Goal: Task Accomplishment & Management: Use online tool/utility

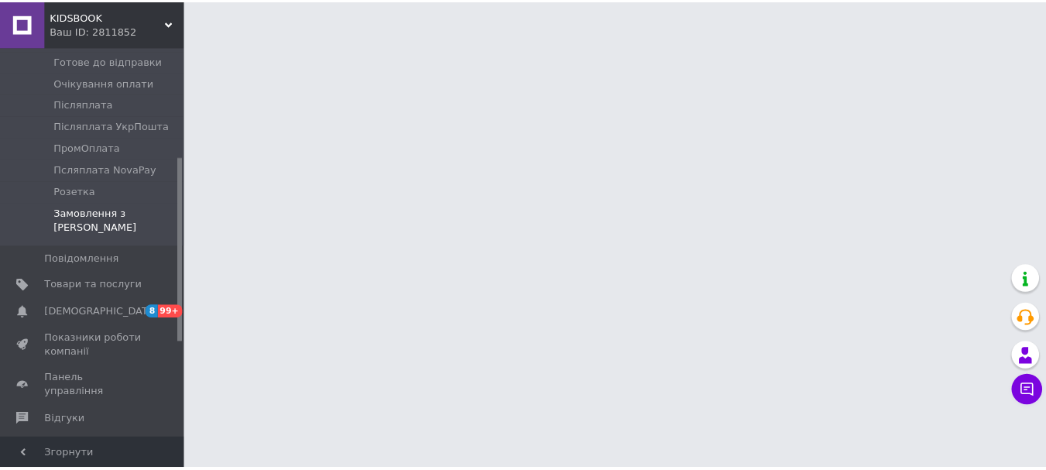
scroll to position [232, 0]
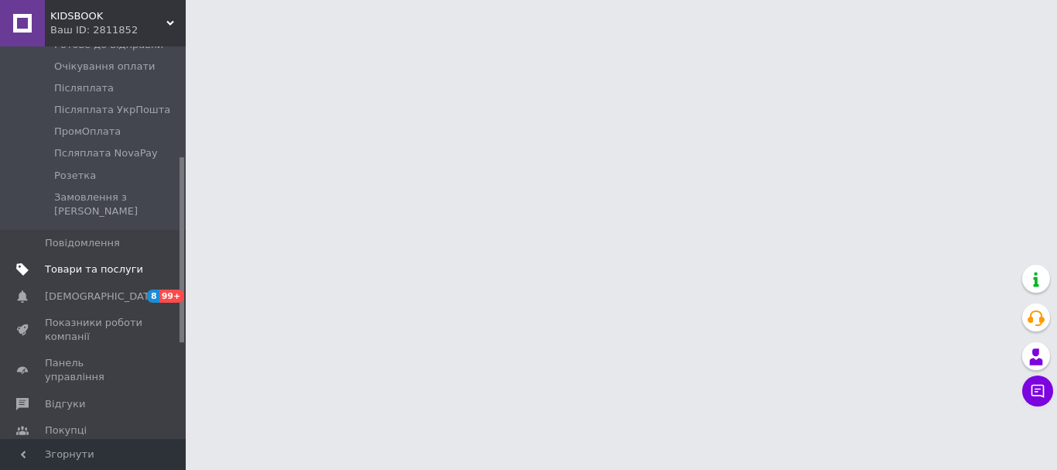
click at [101, 262] on span "Товари та послуги" at bounding box center [94, 269] width 98 height 14
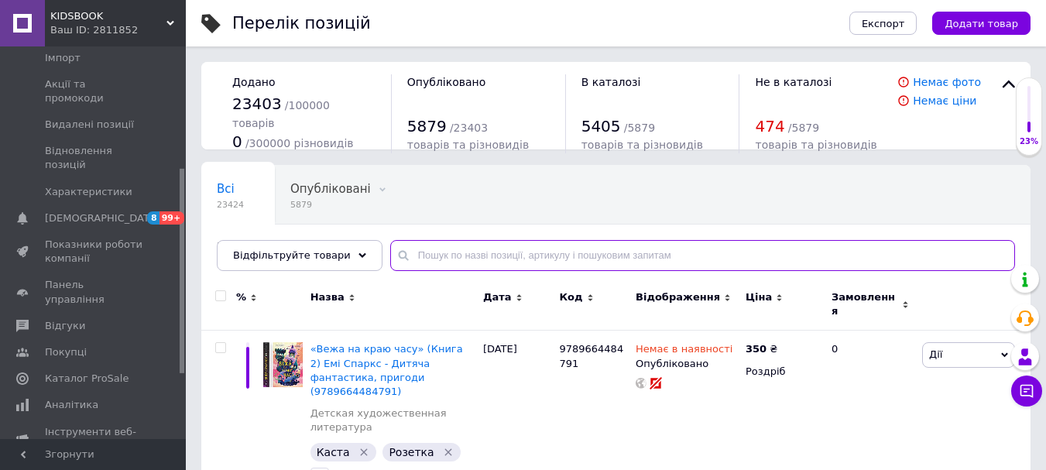
click at [404, 255] on input "text" at bounding box center [702, 255] width 625 height 31
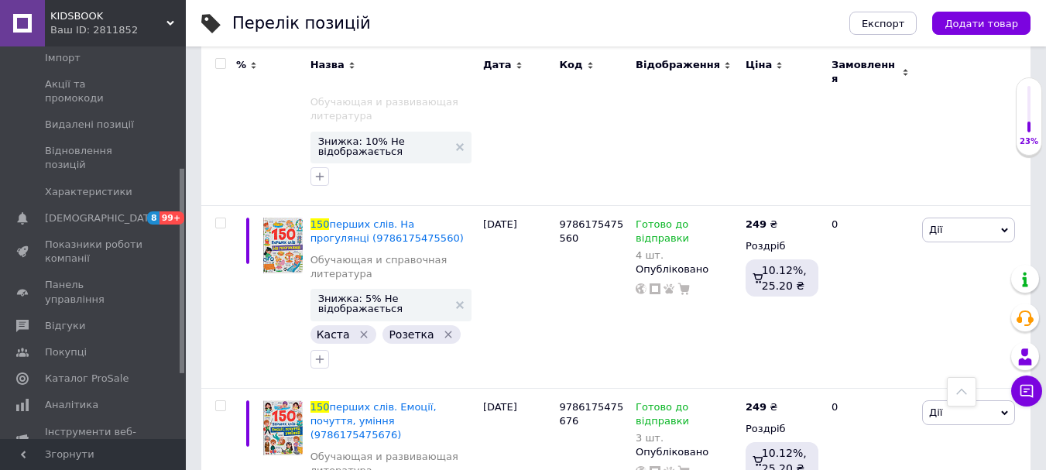
scroll to position [310, 0]
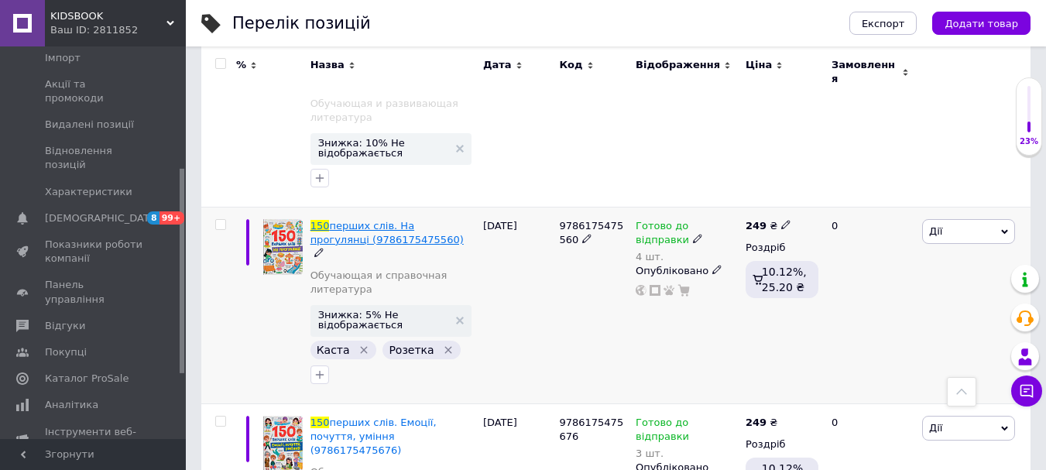
type input "150"
click at [379, 220] on span "перших слів. На прогулянці (9786175475560)" at bounding box center [386, 233] width 153 height 26
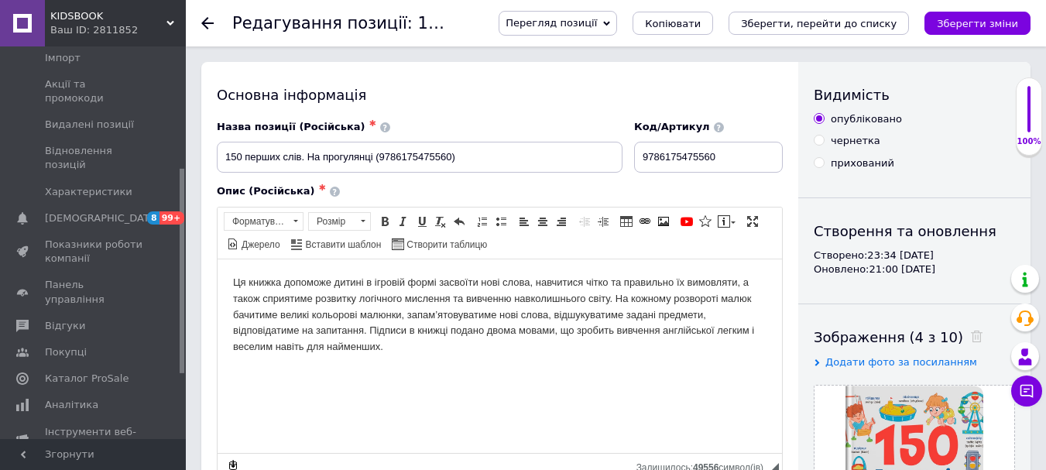
click at [203, 16] on div at bounding box center [216, 23] width 31 height 46
click at [204, 22] on use at bounding box center [207, 23] width 12 height 12
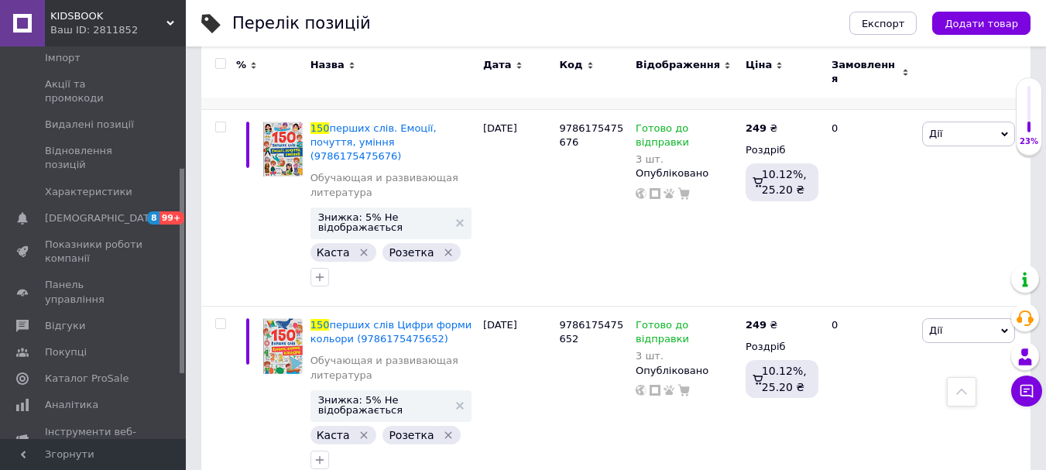
scroll to position [2050, 0]
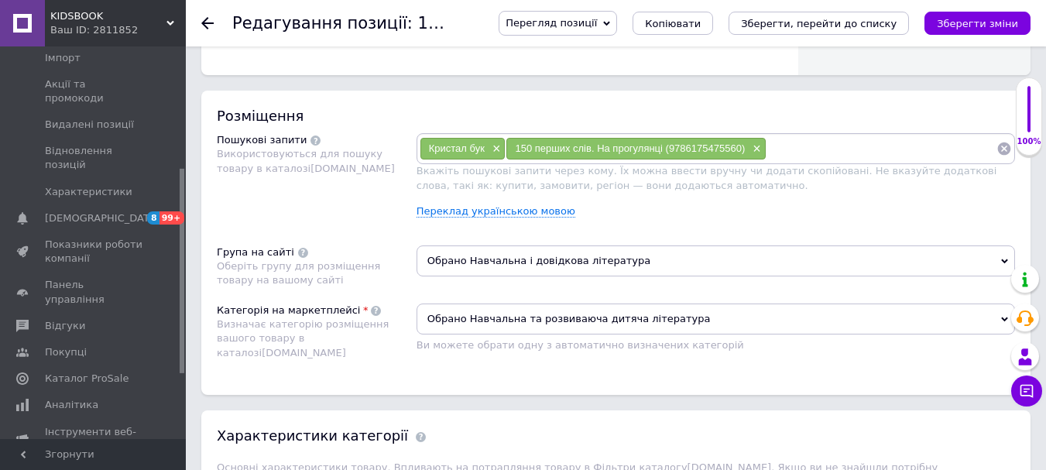
scroll to position [851, 0]
click at [507, 214] on link "Переклад українською мовою" at bounding box center [495, 210] width 159 height 12
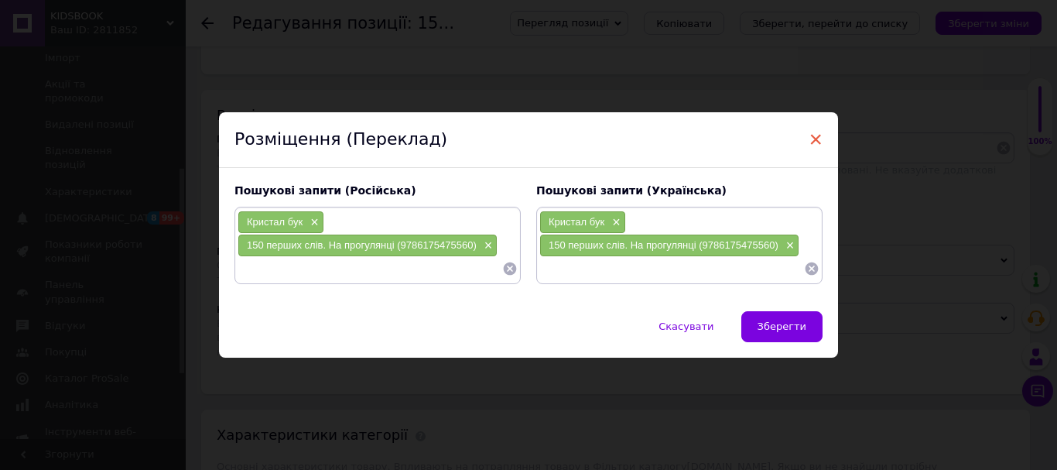
click at [810, 139] on span "×" at bounding box center [816, 139] width 14 height 26
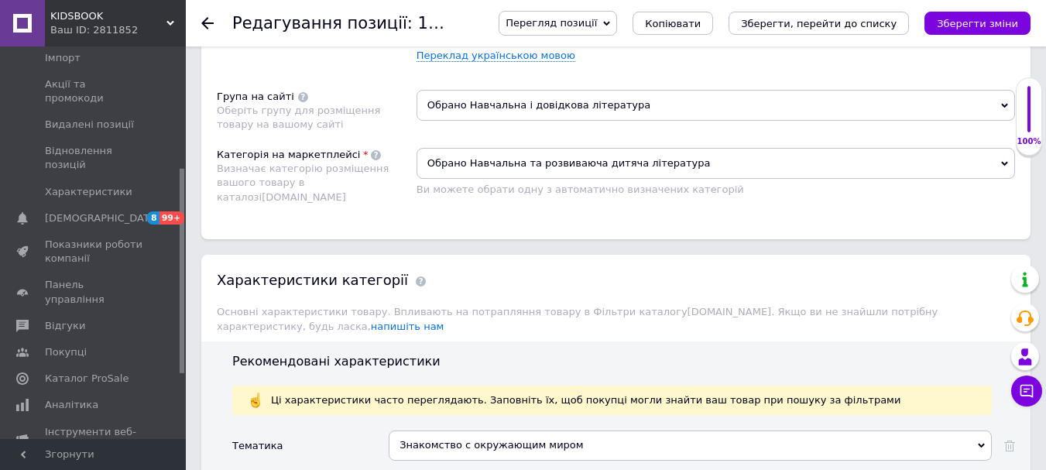
scroll to position [774, 0]
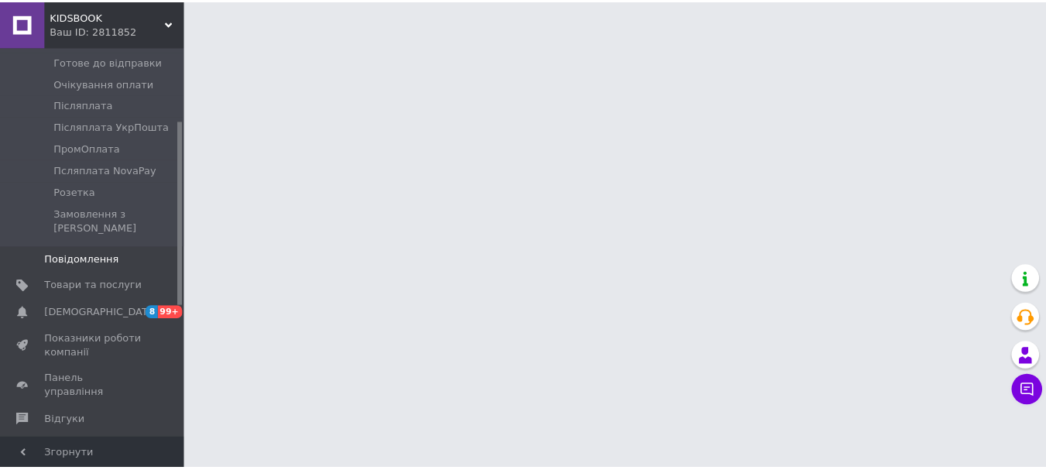
scroll to position [232, 0]
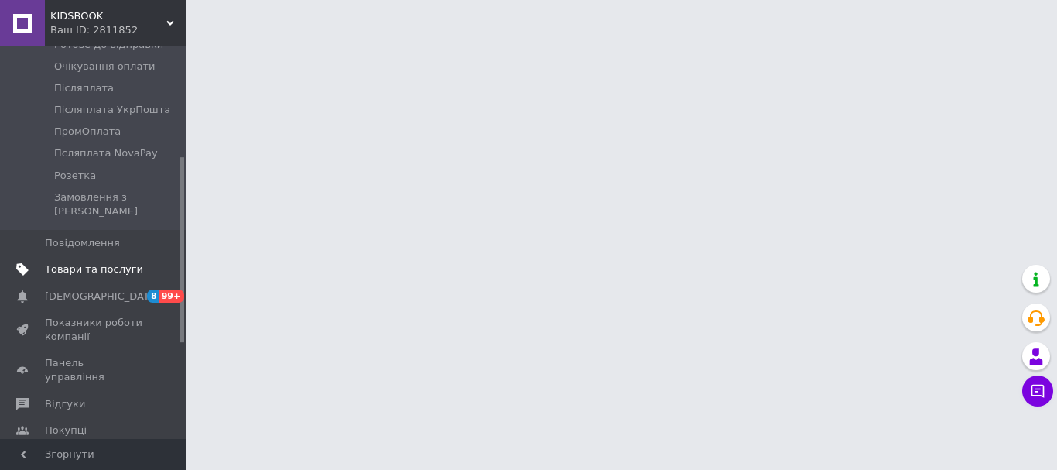
click at [75, 262] on span "Товари та послуги" at bounding box center [94, 269] width 98 height 14
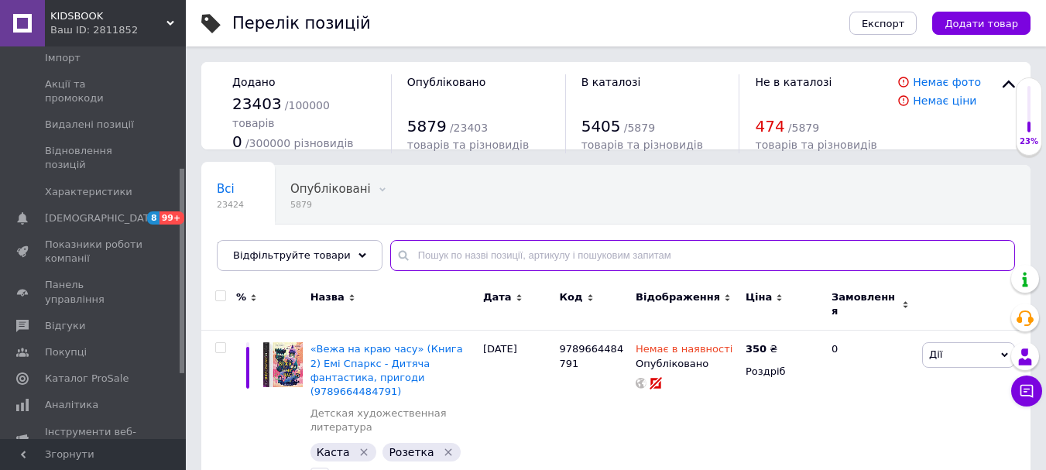
click at [419, 255] on input "text" at bounding box center [702, 255] width 625 height 31
paste input "9786175475867"
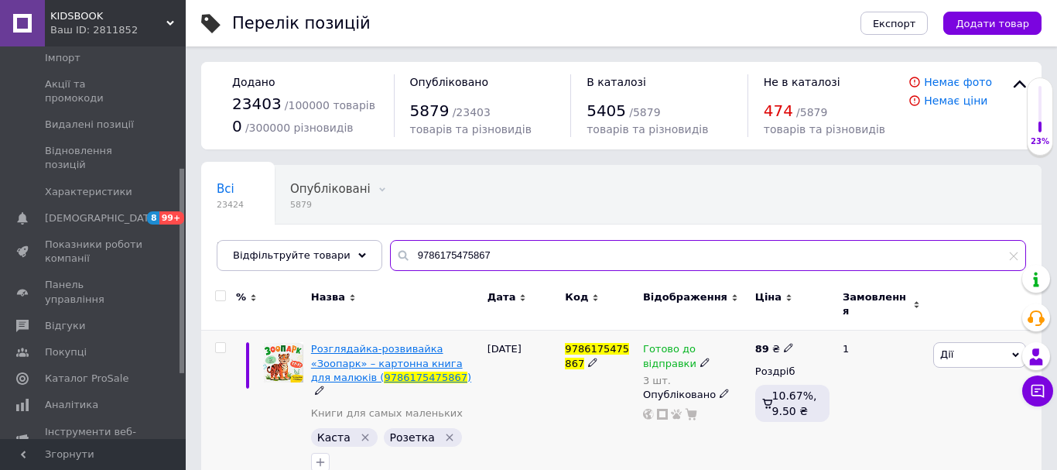
type input "9786175475867"
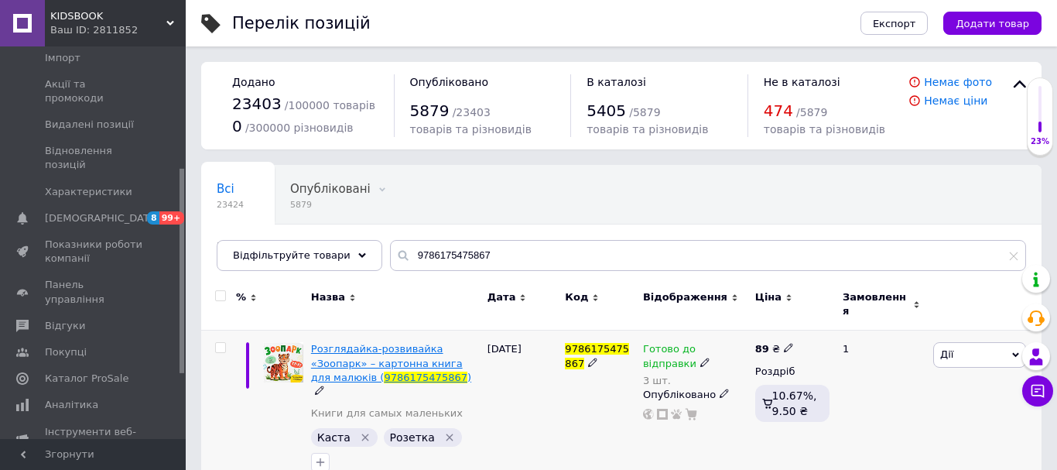
click at [403, 344] on span "Розглядайка-розвивайка «Зоопарк» – картонна книга для малюків (" at bounding box center [387, 362] width 152 height 39
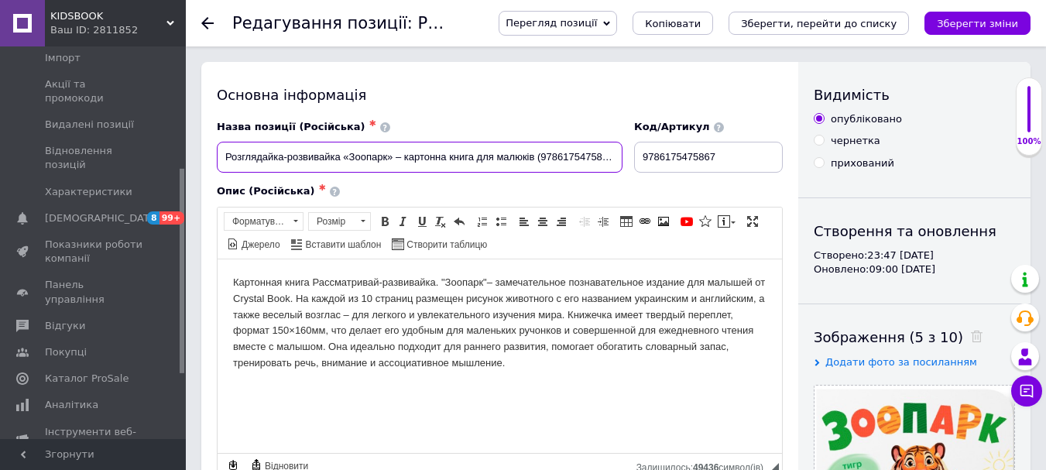
drag, startPoint x: 225, startPoint y: 152, endPoint x: 534, endPoint y: 159, distance: 308.9
click at [534, 159] on input "Розглядайка-розвивайка «Зоопарк» – картонна книга для малюків (9786175475867)" at bounding box center [420, 157] width 406 height 31
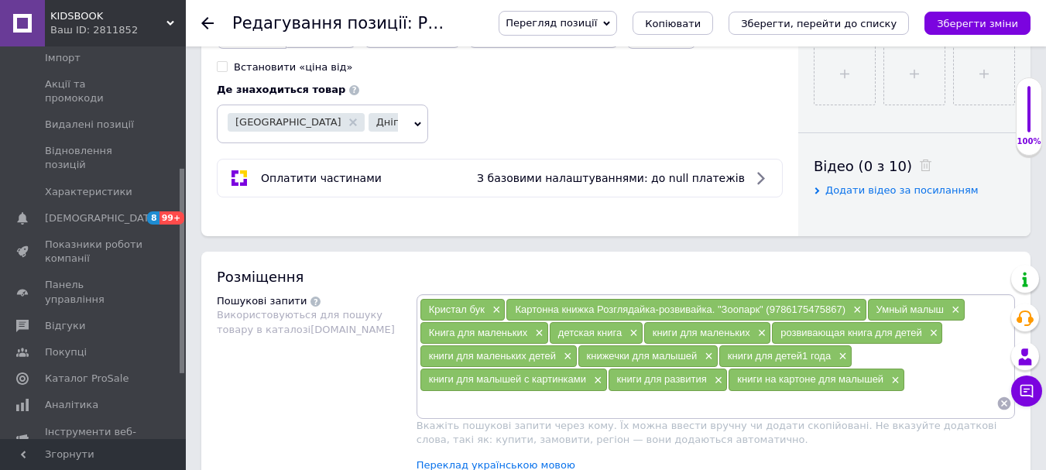
scroll to position [619, 0]
